Goal: Information Seeking & Learning: Understand process/instructions

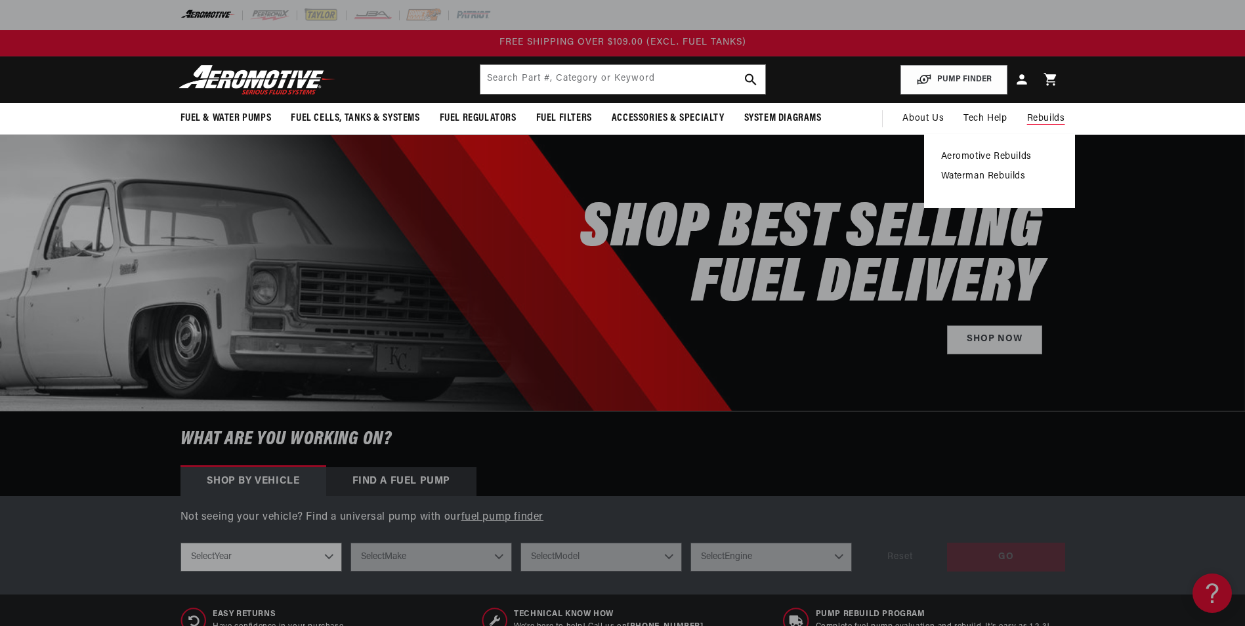
click at [1000, 152] on link "Aeromotive Rebuilds" at bounding box center [999, 157] width 117 height 12
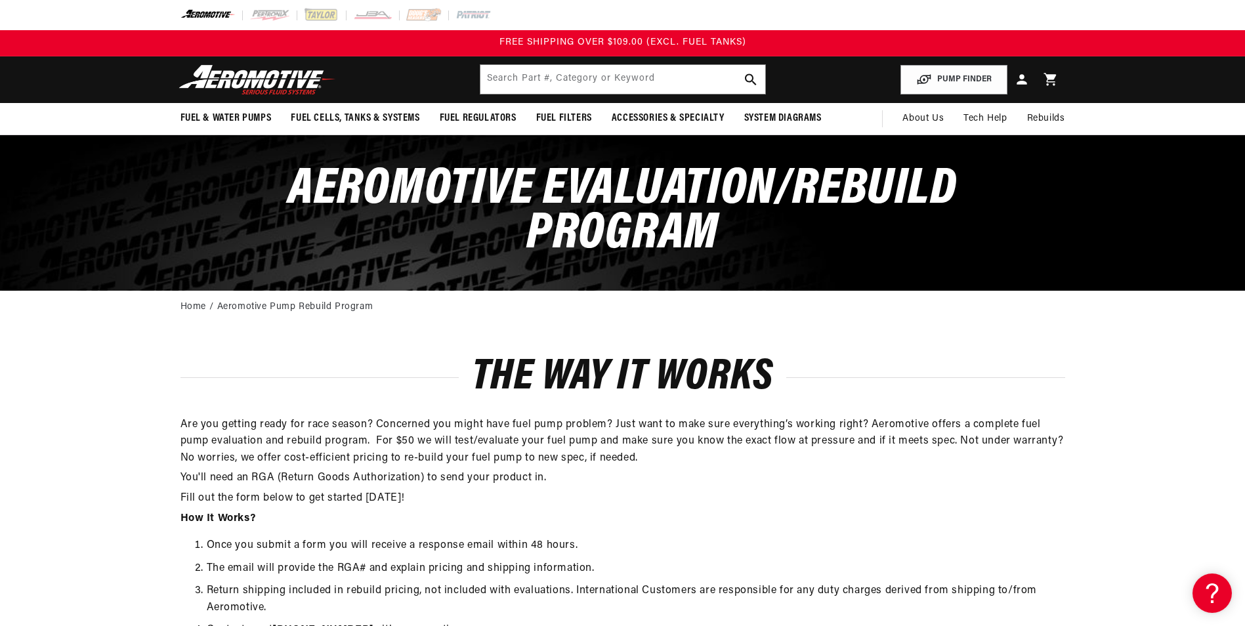
click at [259, 81] on img at bounding box center [257, 79] width 164 height 31
